Goal: Task Accomplishment & Management: Manage account settings

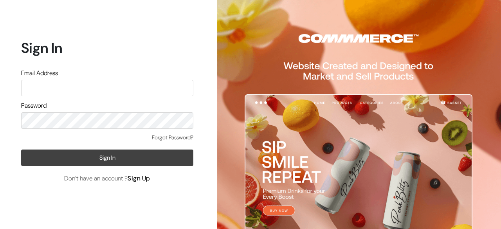
type input "[PERSON_NAME][EMAIL_ADDRESS][PERSON_NAME][DOMAIN_NAME]"
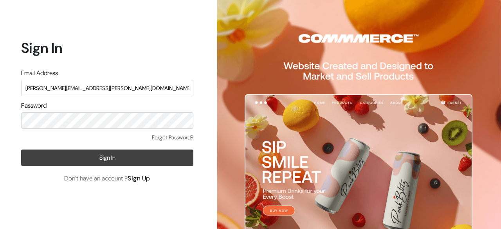
click at [144, 164] on button "Sign In" at bounding box center [107, 158] width 172 height 16
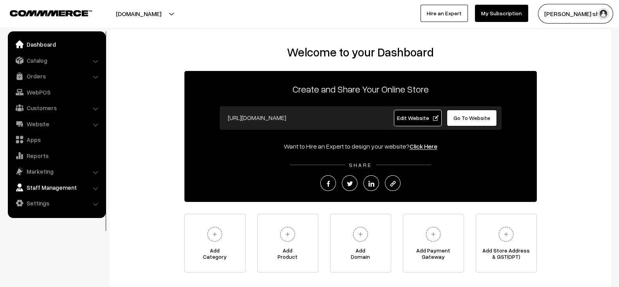
click at [82, 183] on link "Staff Management" at bounding box center [56, 187] width 93 height 14
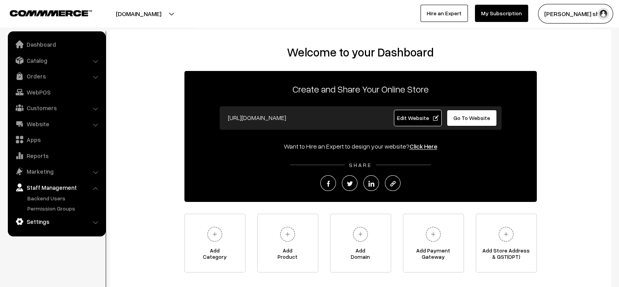
click at [73, 226] on link "Settings" at bounding box center [56, 221] width 93 height 14
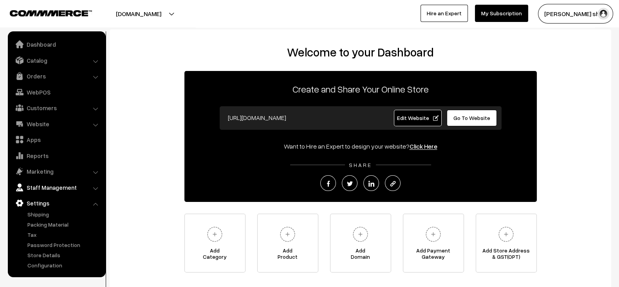
click at [99, 192] on link "Staff Management" at bounding box center [56, 187] width 93 height 14
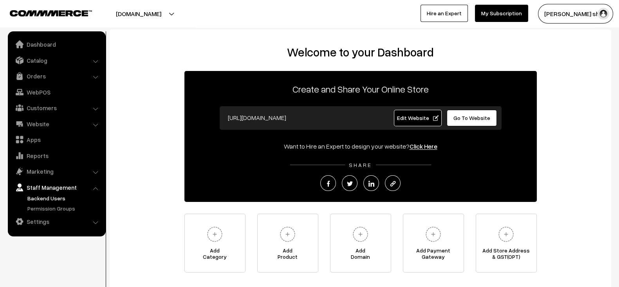
click at [61, 200] on link "Backend Users" at bounding box center [64, 198] width 78 height 8
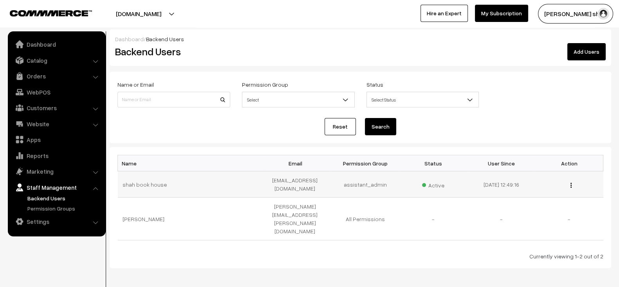
click at [571, 185] on img "button" at bounding box center [571, 185] width 1 height 5
click at [65, 205] on link "Permission Groups" at bounding box center [64, 208] width 78 height 8
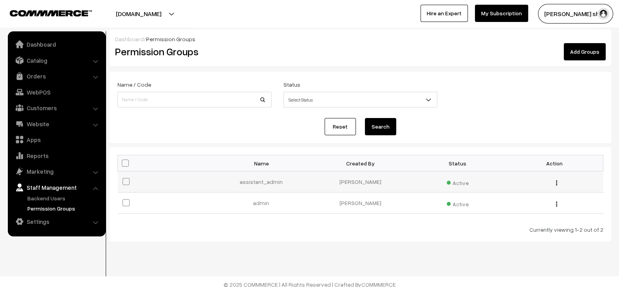
click at [557, 186] on td "Edit Delete" at bounding box center [555, 181] width 97 height 21
click at [557, 185] on div "Edit Delete" at bounding box center [555, 181] width 88 height 8
click at [556, 181] on button "button" at bounding box center [557, 182] width 2 height 6
click at [529, 197] on link "Edit" at bounding box center [522, 193] width 67 height 17
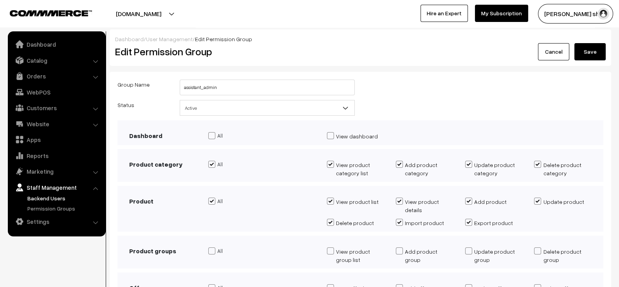
click at [517, 132] on div "View dashboard" at bounding box center [459, 138] width 277 height 13
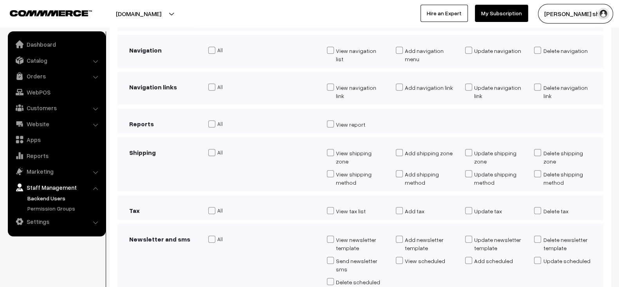
scroll to position [626, 0]
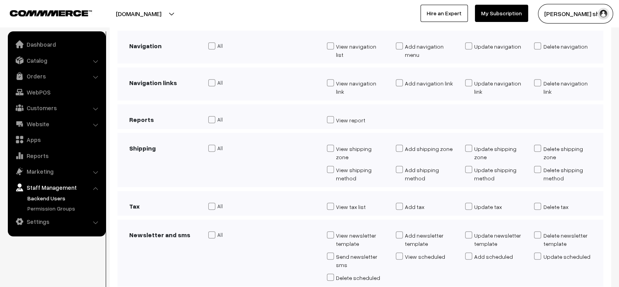
click at [214, 203] on span at bounding box center [211, 206] width 7 height 7
click at [214, 204] on input "All" at bounding box center [210, 207] width 5 height 7
checkbox input "true"
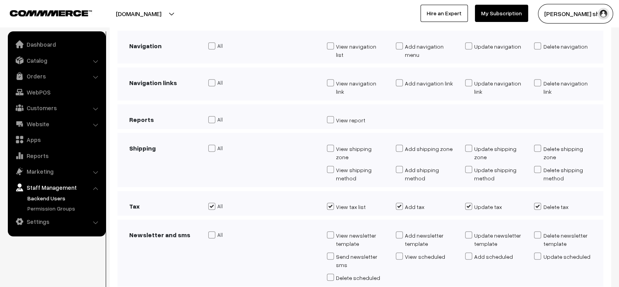
checkbox input "true"
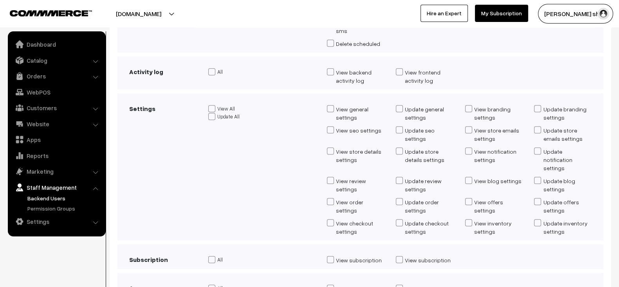
scroll to position [858, 0]
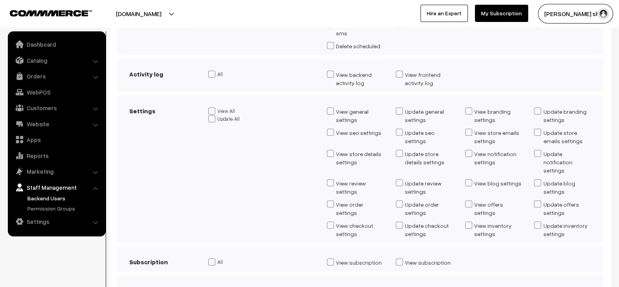
click at [210, 115] on span at bounding box center [211, 118] width 7 height 7
click at [210, 116] on input "Update All" at bounding box center [210, 119] width 5 height 7
checkbox input "true"
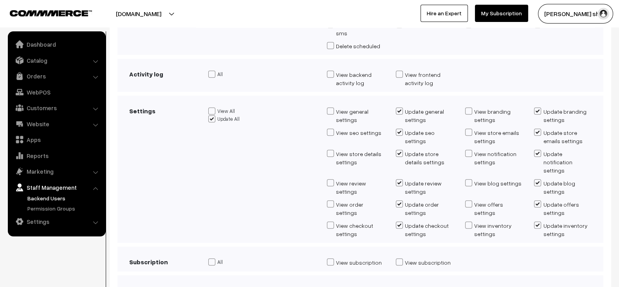
checkbox input "true"
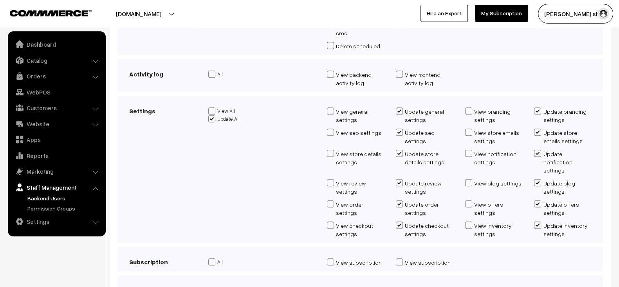
checkbox input "true"
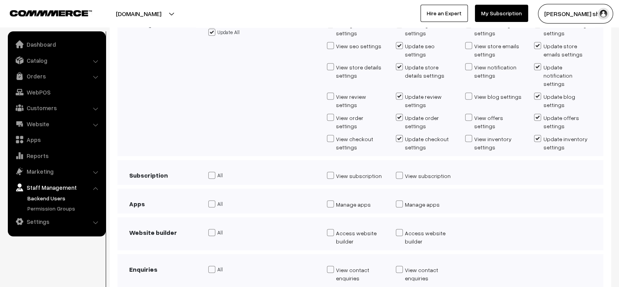
scroll to position [966, 0]
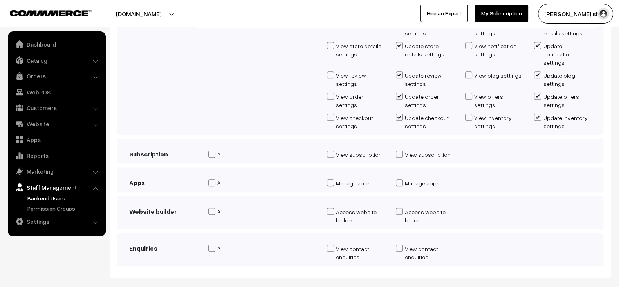
click at [212, 179] on span at bounding box center [211, 182] width 7 height 7
click at [212, 180] on input "All" at bounding box center [210, 183] width 5 height 7
checkbox input "true"
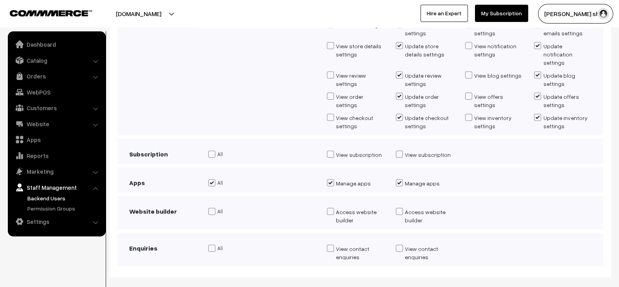
click at [215, 244] on label "All" at bounding box center [261, 248] width 107 height 8
click at [214, 246] on input "All" at bounding box center [210, 249] width 5 height 7
checkbox input "true"
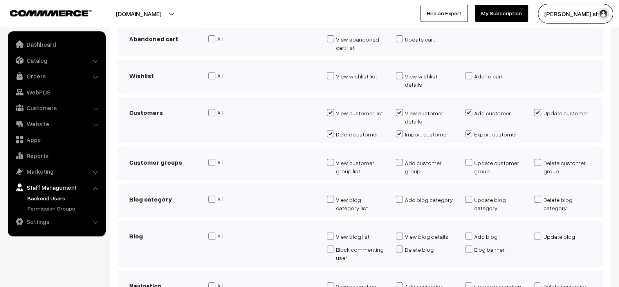
scroll to position [386, 0]
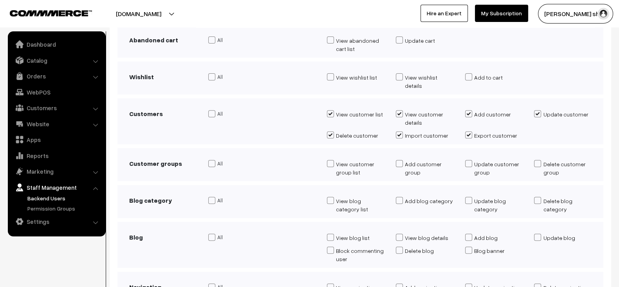
click at [213, 160] on span at bounding box center [211, 163] width 7 height 7
click at [213, 161] on input "All" at bounding box center [210, 164] width 5 height 7
checkbox input "true"
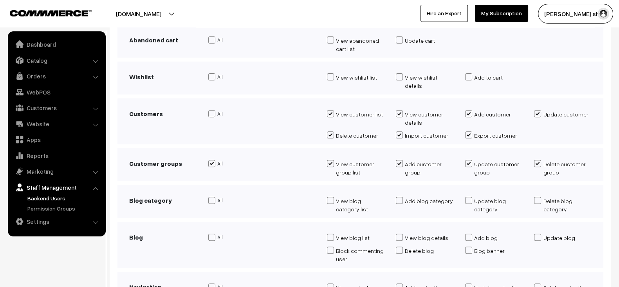
checkbox input "true"
click at [214, 98] on div "Customers All" at bounding box center [361, 121] width 486 height 46
click at [213, 110] on span at bounding box center [211, 113] width 7 height 7
click at [213, 111] on input "All" at bounding box center [210, 114] width 5 height 7
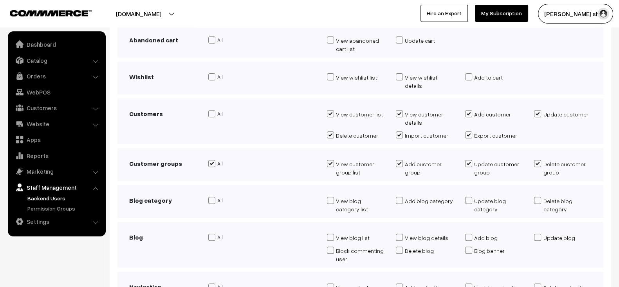
checkbox input "true"
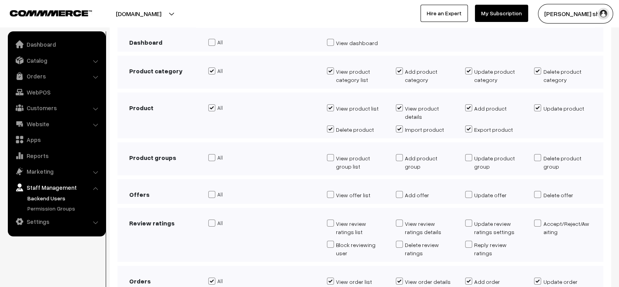
scroll to position [92, 0]
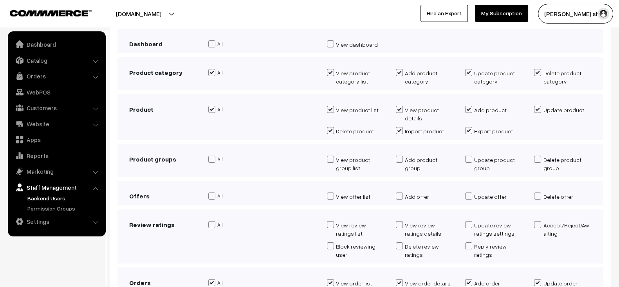
click at [210, 156] on span at bounding box center [211, 159] width 7 height 7
click at [210, 157] on input "All" at bounding box center [210, 160] width 5 height 7
checkbox input "true"
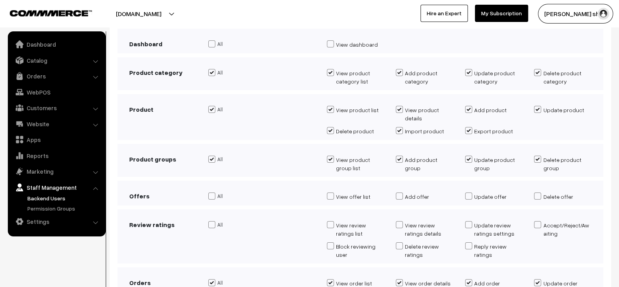
checkbox input "true"
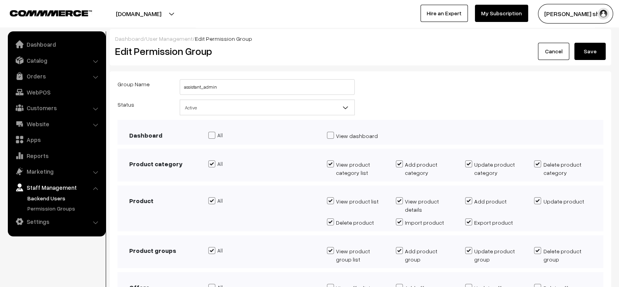
scroll to position [0, 0]
click at [215, 139] on label "All" at bounding box center [261, 136] width 107 height 8
click at [214, 139] on input "All" at bounding box center [210, 136] width 5 height 7
checkbox input "true"
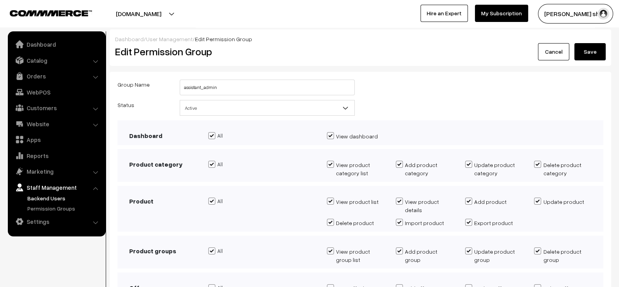
click at [587, 50] on button "Save" at bounding box center [590, 51] width 31 height 17
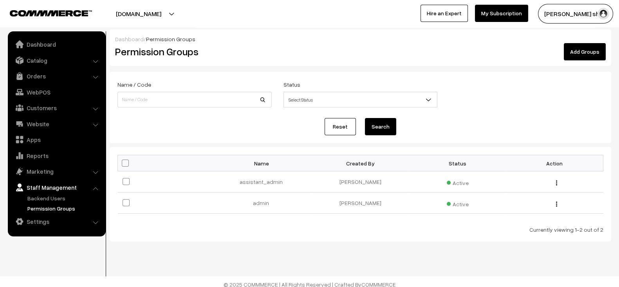
click at [45, 210] on link "Permission Groups" at bounding box center [64, 208] width 78 height 8
click at [54, 44] on link "Dashboard" at bounding box center [56, 44] width 93 height 14
